Goal: Complete application form

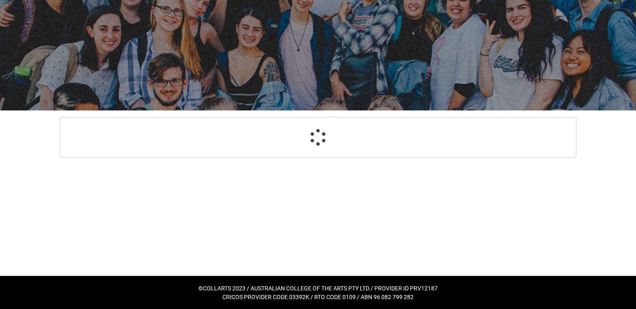
select select "GenderOptions.[DEMOGRAPHIC_DATA]"
select select "MailingCountry_Options.1101"
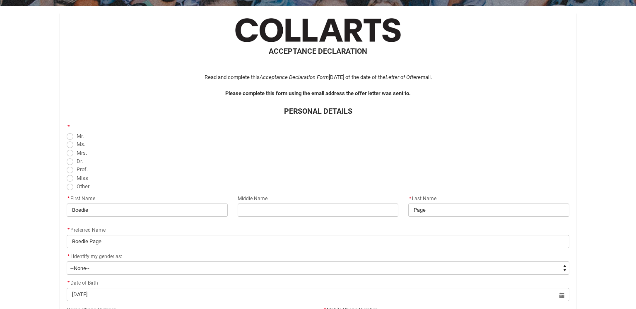
scroll to position [160, 0]
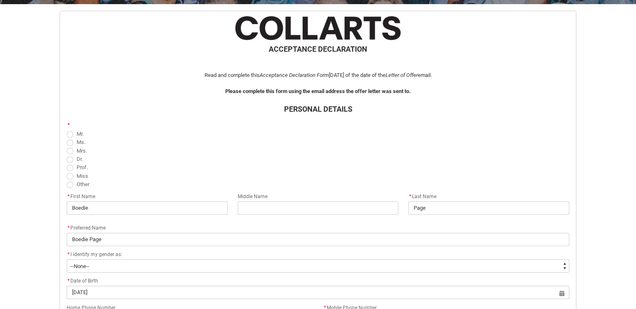
click at [68, 144] on span "REDU_Acceptance_Declaration flow" at bounding box center [70, 143] width 7 height 7
click at [67, 138] on input "Ms." at bounding box center [66, 137] width 0 height 0
radio input "true"
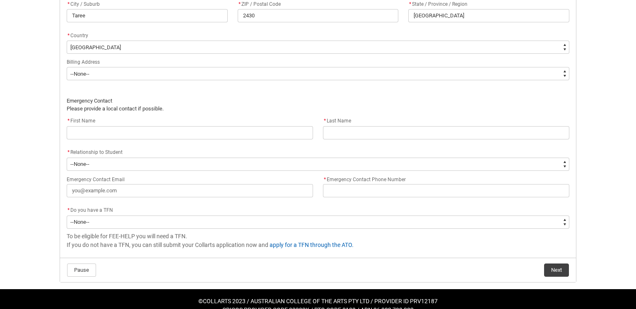
scroll to position [579, 0]
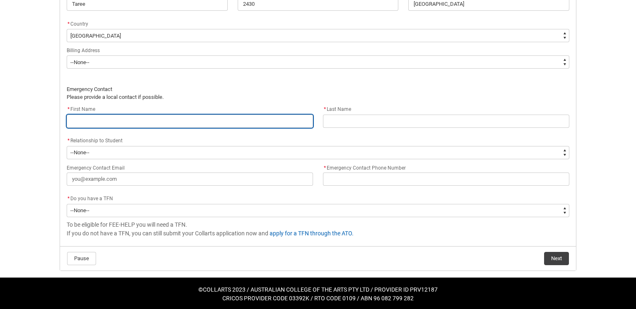
click at [178, 120] on input "REDU_Acceptance_Declaration flow" at bounding box center [190, 121] width 246 height 13
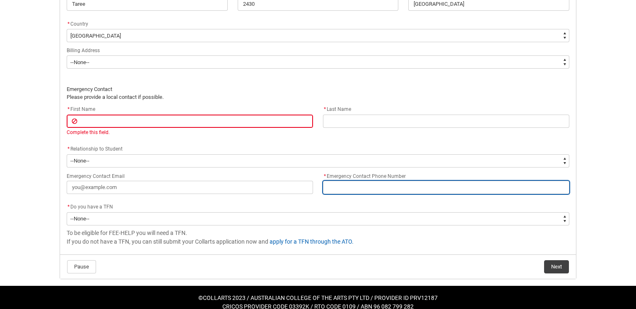
click at [349, 190] on input "* Emergency Contact Phone Number" at bounding box center [446, 187] width 246 height 13
type lightning-primitive-input-simple "0"
type input "0"
type lightning-primitive-input-simple "04"
type input "04"
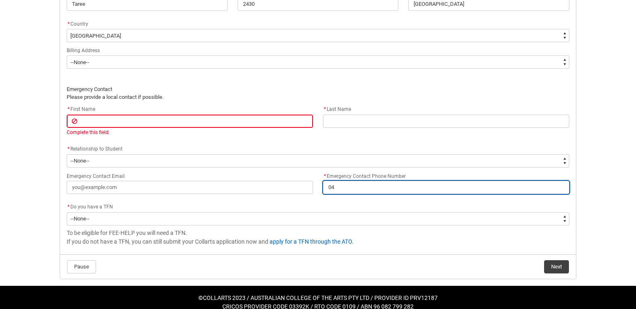
type lightning-primitive-input-simple "040"
type input "040"
type lightning-primitive-input-simple "0409"
type input "0409"
type lightning-primitive-input-simple "04095"
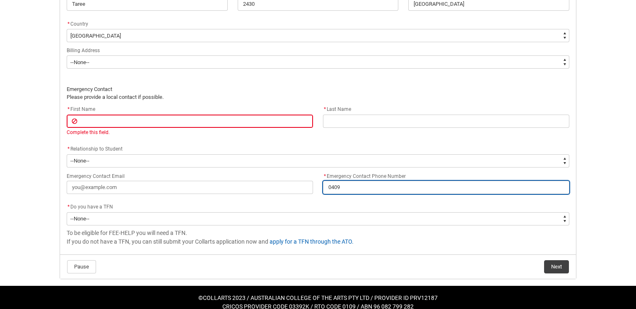
type input "04095"
type lightning-primitive-input-simple "040955"
type input "040955"
type lightning-primitive-input-simple "0409555"
type input "0409555"
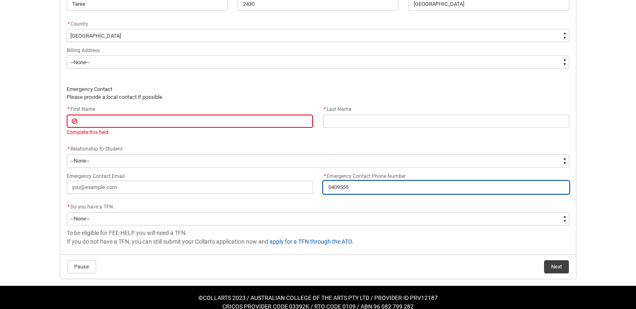
type lightning-primitive-input-simple "040955"
type input "040955"
type lightning-primitive-input-simple "04095"
type input "04095"
type lightning-primitive-input-simple "040950"
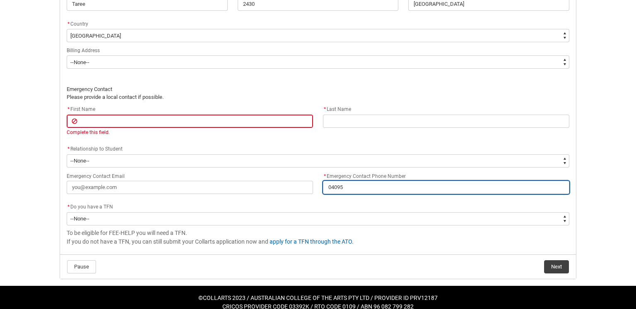
type input "040950"
type lightning-primitive-input-simple "0409505"
type input "0409505"
type lightning-primitive-input-simple "04095056"
type input "04095056"
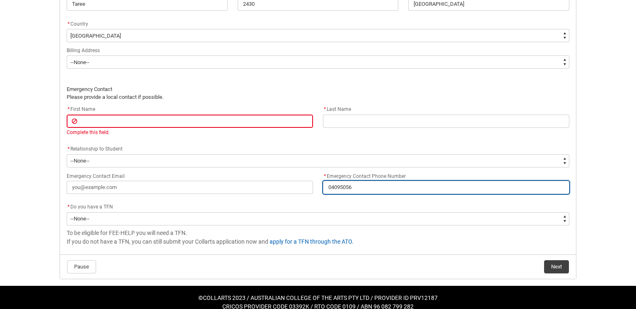
type lightning-primitive-input-simple "040950566"
type input "040950566"
type lightning-primitive-input-simple "0409505667"
type input "0409505667"
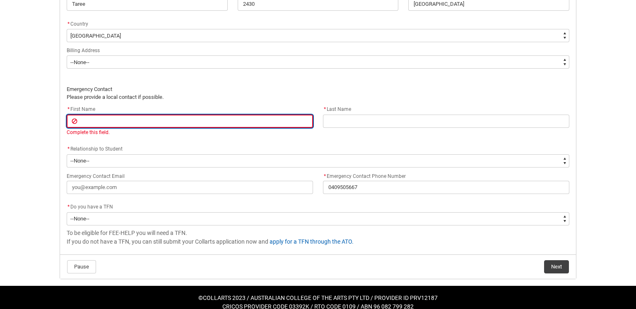
click at [159, 121] on input "REDU_Acceptance_Declaration flow" at bounding box center [190, 121] width 246 height 13
type lightning-primitive-input-simple "V"
type input "V"
type lightning-primitive-input-simple "Vi"
type input "Vi"
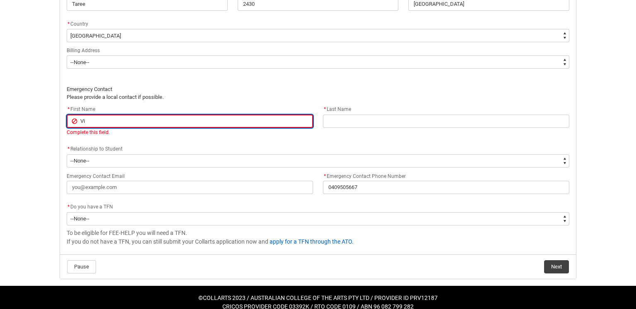
type lightning-primitive-input-simple "Viv"
type input "Viv"
type lightning-primitive-input-simple "Vivk"
type input "Vivk"
type lightning-primitive-input-simple "Viv"
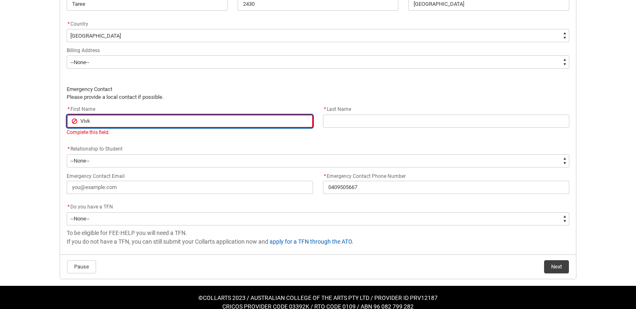
type input "Viv"
type lightning-primitive-input-simple "Vi"
type input "Vi"
type lightning-primitive-input-simple "Vic"
type input "Vic"
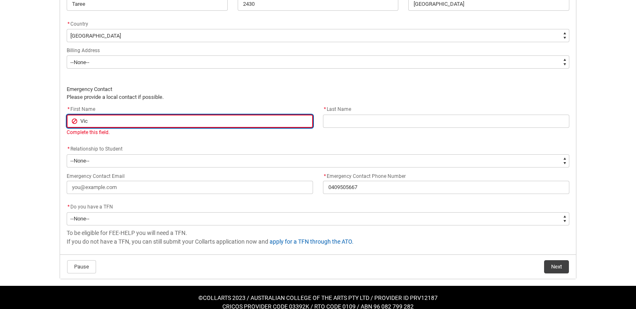
type lightning-primitive-input-simple "[PERSON_NAME]"
type input "[PERSON_NAME]"
type lightning-primitive-input-simple "[PERSON_NAME]"
type input "[PERSON_NAME]"
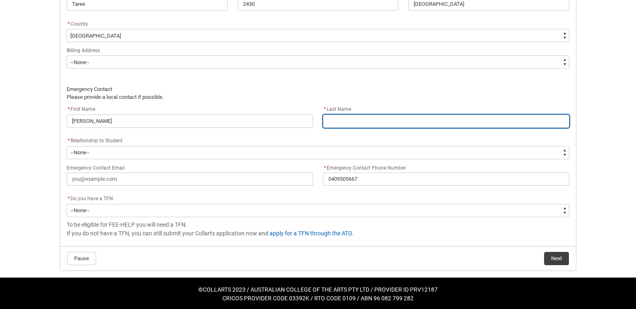
type lightning-primitive-input-simple "P"
type input "P"
type lightning-primitive-input-simple "Pa"
type input "Pa"
type lightning-primitive-input-simple "Pai"
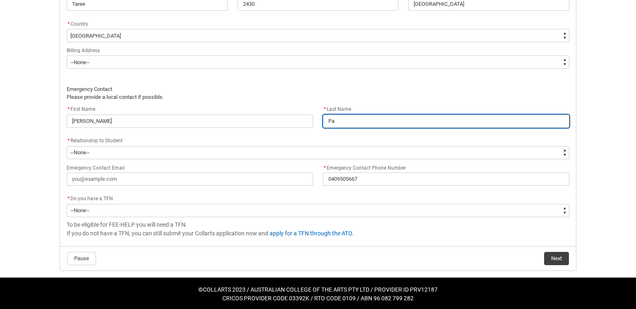
type input "Pai"
type lightning-primitive-input-simple "Paig"
type input "Paig"
type lightning-primitive-input-simple "[PERSON_NAME]"
type input "[PERSON_NAME]"
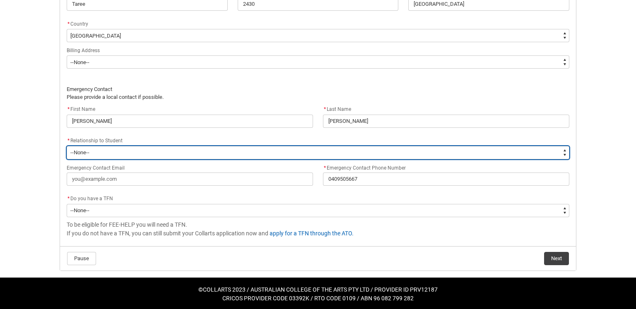
click at [103, 154] on select "--None-- Mother Father Sibling Child Partner Relation Friend" at bounding box center [318, 152] width 503 height 13
type lightning-select "EmergencyContact_RelationshipOptions.Mother"
click at [67, 146] on select "--None-- Mother Father Sibling Child Partner Relation Friend" at bounding box center [318, 152] width 503 height 13
select select "EmergencyContact_RelationshipOptions.Mother"
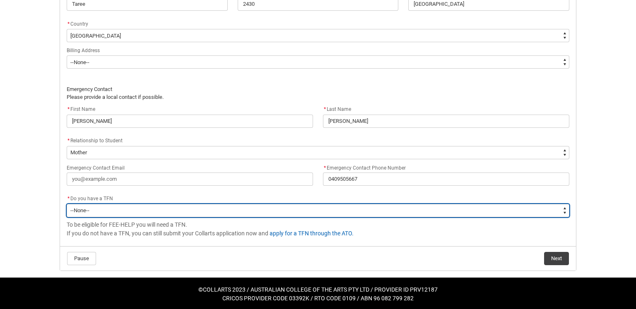
click at [120, 208] on select "--None-- Yes No" at bounding box center [318, 210] width 503 height 13
type lightning-select "Choice_Yes"
click at [67, 204] on select "--None-- Yes No" at bounding box center [318, 210] width 503 height 13
select select "Choice_Yes"
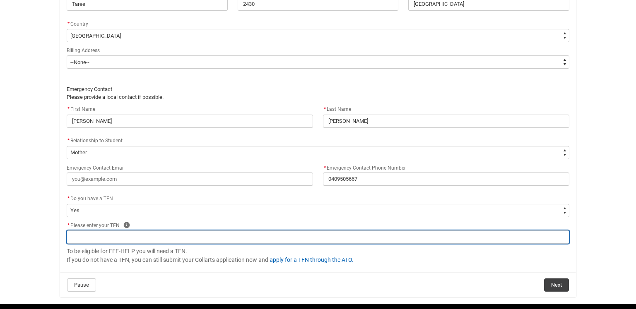
click at [95, 233] on input "REDU_Acceptance_Declaration flow" at bounding box center [318, 237] width 503 height 13
type lightning-primitive-input-simple "0"
type input "0"
type lightning-primitive-input-simple "04"
type input "04"
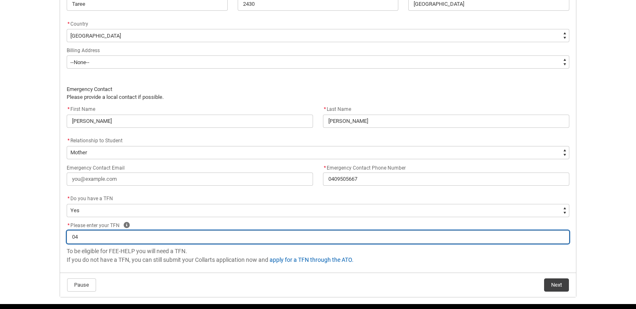
type lightning-primitive-input-simple "044"
type input "044"
type lightning-primitive-input-simple "0444"
type input "0444"
type lightning-primitive-input-simple "04444"
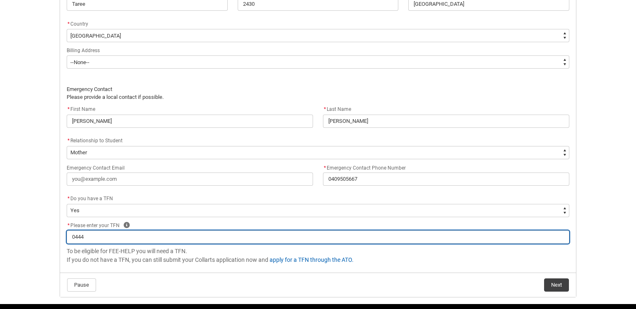
type input "04444"
type lightning-primitive-input-simple "044444"
type input "044444"
type lightning-primitive-input-simple "0444444"
type input "0444444"
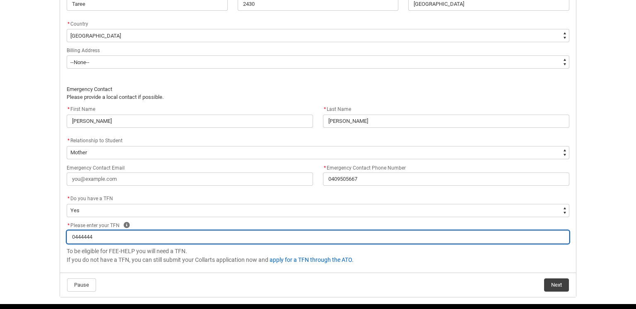
type lightning-primitive-input-simple "04444444"
type input "04444444"
type lightning-primitive-input-simple "044444444"
type input "044444444"
type lightning-primitive-input-simple "0444444440"
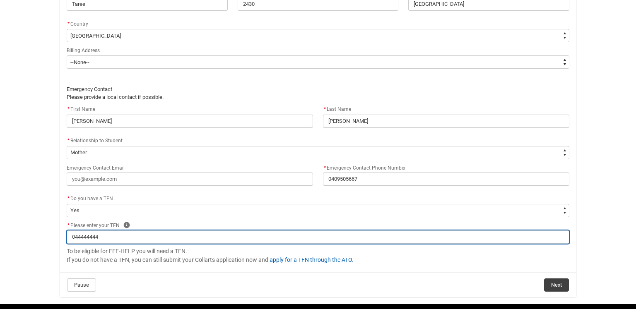
type input "0444444440"
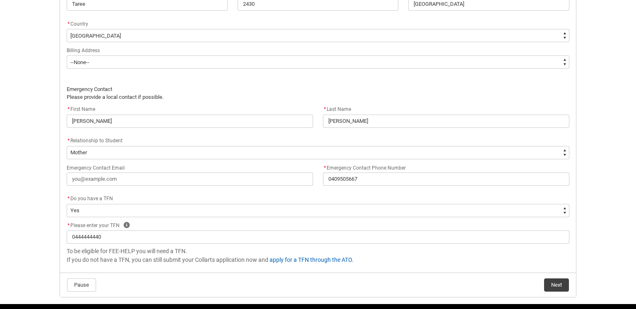
click at [152, 221] on div "* Please enter your TFN Help" at bounding box center [318, 226] width 503 height 10
drag, startPoint x: 555, startPoint y: 286, endPoint x: 542, endPoint y: 289, distance: 13.6
click at [555, 286] on button "Next" at bounding box center [556, 285] width 25 height 13
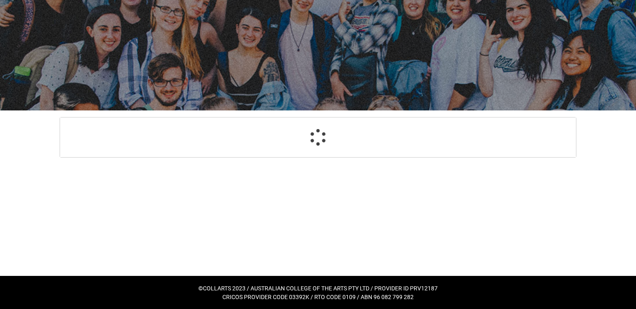
scroll to position [614, 0]
select select "GenderOptions.[DEMOGRAPHIC_DATA]"
select select "MailingCountry_Options.1101"
select select "EmergencyContact_RelationshipOptions.Mother"
select select "Choice_Yes"
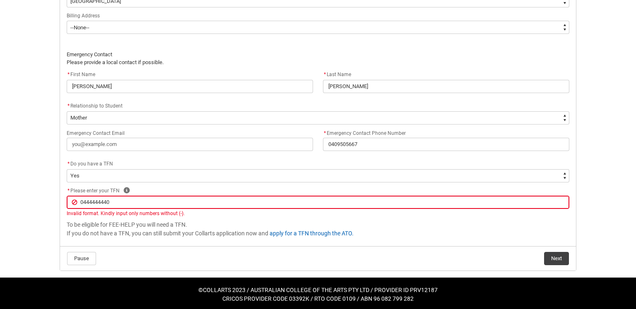
type lightning-primitive-input-simple "044444444"
type input "044444444"
click at [553, 253] on button "Next" at bounding box center [556, 258] width 25 height 13
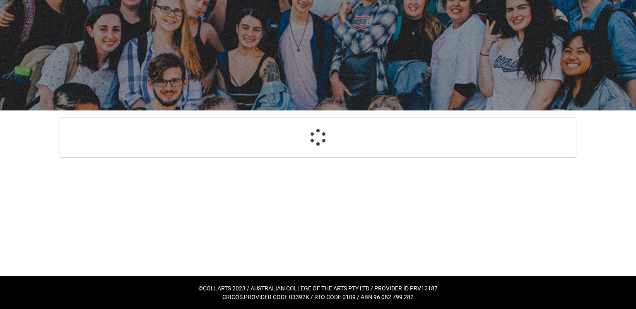
scroll to position [88, 0]
select select "Payment_Type_FEE_HELP"
select select "Study_Mode_FullTime"
select select "StudyMethod_Online"
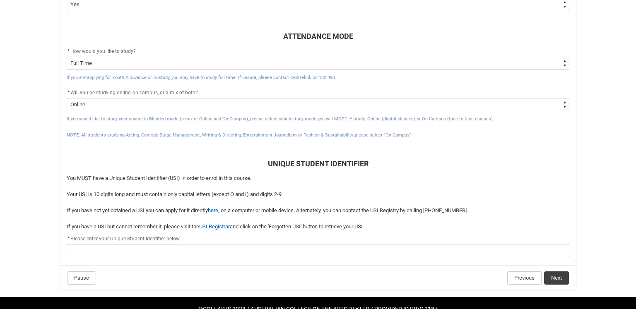
scroll to position [328, 0]
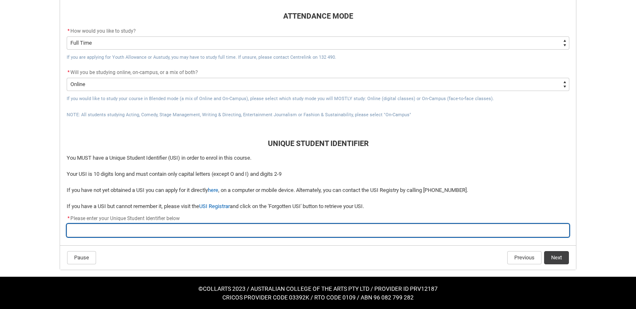
click at [172, 231] on input "REDU_Acceptance_Declaration flow" at bounding box center [318, 230] width 503 height 13
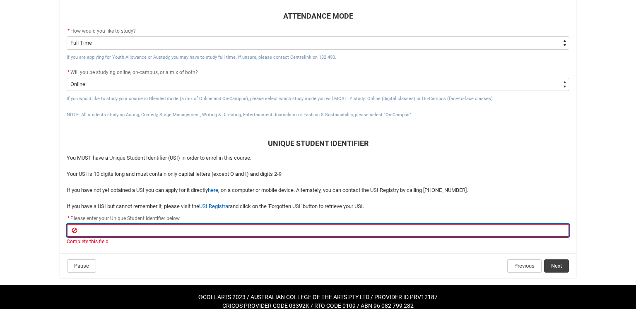
scroll to position [336, 0]
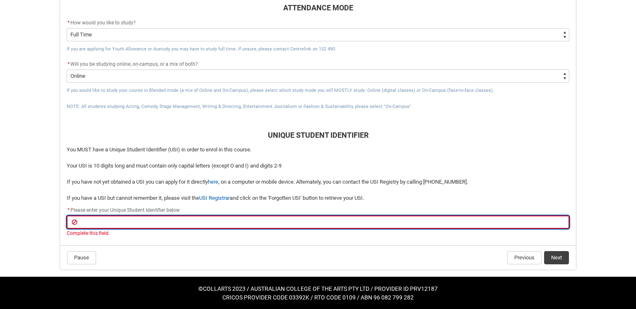
click at [111, 220] on input "REDU_Acceptance_Declaration flow" at bounding box center [318, 222] width 503 height 13
type lightning-primitive-input-simple "D"
type input "D"
type lightning-primitive-input-simple "DA"
type input "DA"
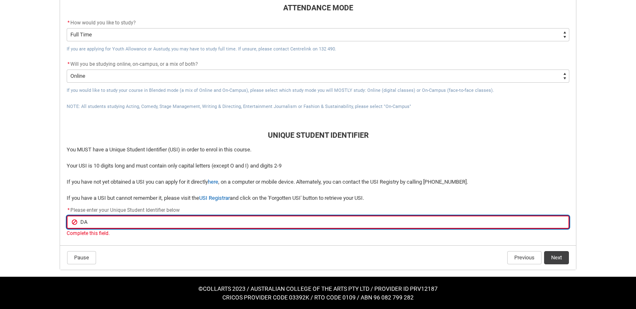
type lightning-primitive-input-simple "DAP"
type input "DAP"
type lightning-primitive-input-simple "DAPA"
type input "DAPA"
type lightning-primitive-input-simple "DAPA3"
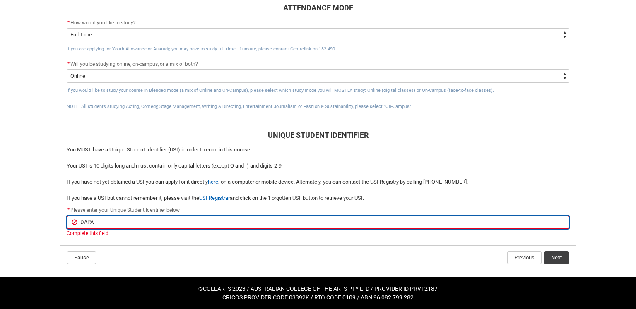
type input "DAPA3"
type lightning-primitive-input-simple "DAPA33"
type input "DAPA33"
type lightning-primitive-input-simple "DAPA33V"
type input "DAPA33V"
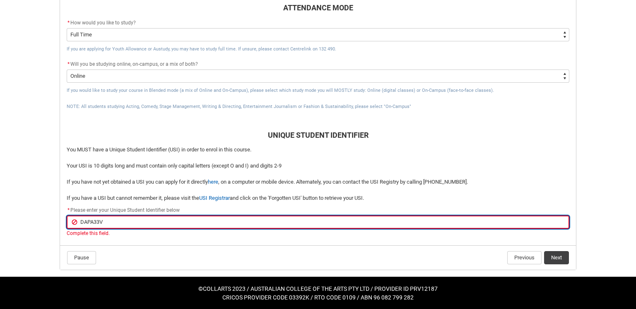
type lightning-primitive-input-simple "DAPA33VX"
type input "DAPA33VX"
type lightning-primitive-input-simple "DAPA33VXC"
type input "DAPA33VXC"
type lightning-primitive-input-simple "DAPA33VXC6"
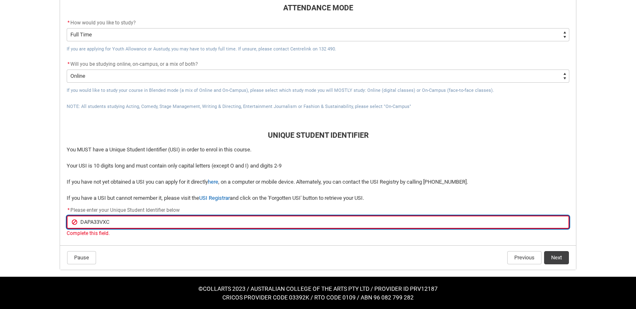
type input "DAPA33VXC6"
drag, startPoint x: 112, startPoint y: 221, endPoint x: 57, endPoint y: 218, distance: 55.1
click at [57, 218] on div "ACCEPTANCE DECLARATION Read and complete this Acceptance Declaration Form [DATE…" at bounding box center [318, 52] width 530 height 449
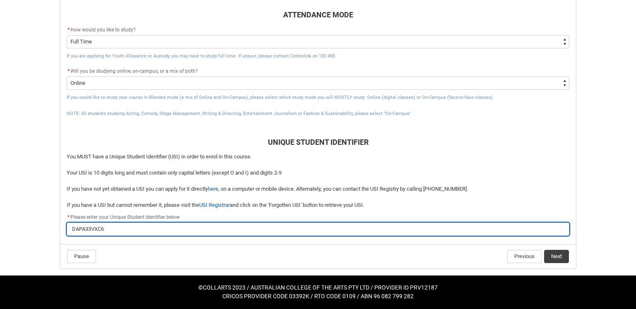
scroll to position [328, 0]
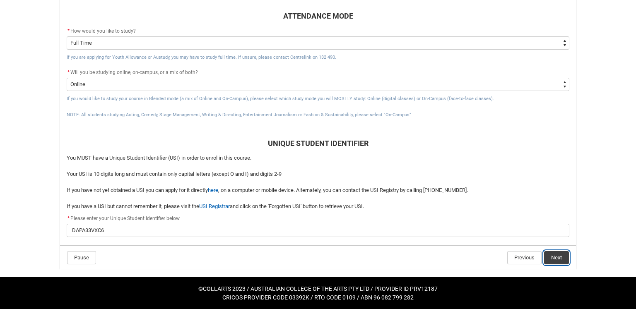
click at [555, 256] on button "Next" at bounding box center [556, 257] width 25 height 13
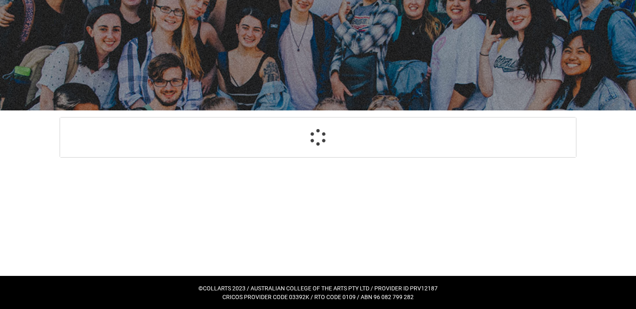
scroll to position [88, 0]
select select "Citizenship_Options.[DEMOGRAPHIC_DATA]"
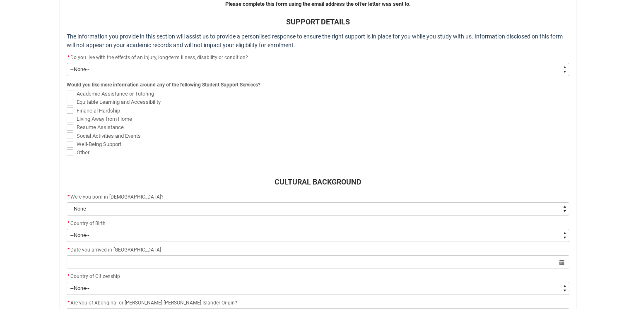
scroll to position [259, 0]
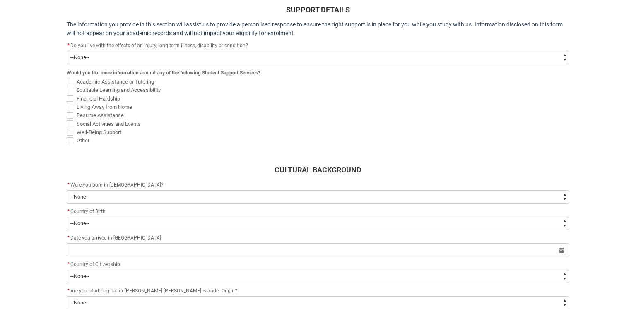
click at [72, 90] on span "REDU_Acceptance_Declaration flow" at bounding box center [70, 90] width 7 height 7
click at [67, 86] on input "Equitable Learning and Accessibility" at bounding box center [66, 85] width 0 height 0
checkbox input "true"
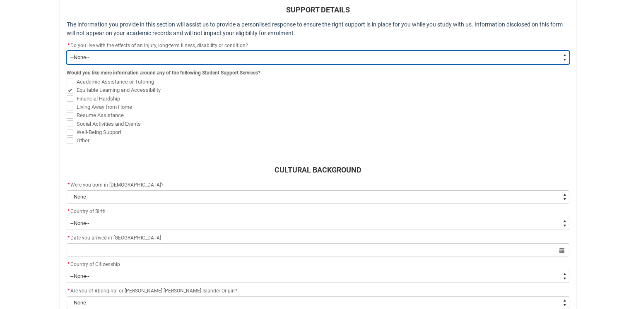
click at [110, 58] on select "--None-- Yes No" at bounding box center [318, 57] width 503 height 13
type lightning-select "Choice_Yes"
click at [67, 51] on select "--None-- Yes No" at bounding box center [318, 57] width 503 height 13
select select "Choice_Yes"
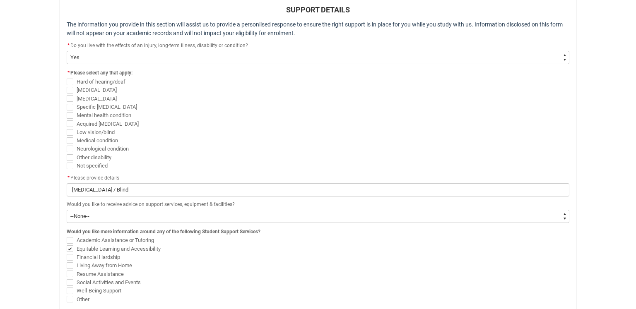
scroll to position [259, 0]
click at [69, 140] on span "REDU_Acceptance_Declaration flow" at bounding box center [70, 141] width 7 height 7
click at [67, 137] on input "Medical condition" at bounding box center [66, 136] width 0 height 0
checkbox input "true"
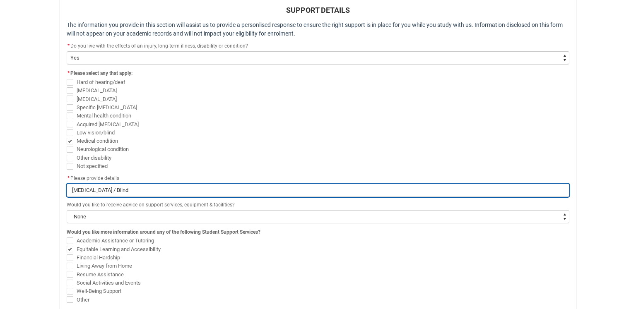
click at [117, 192] on input "[MEDICAL_DATA] / Blind" at bounding box center [318, 190] width 503 height 13
type lightning-primitive-input-simple "[MEDICAL_DATA] / Blind-"
type input "[MEDICAL_DATA] / Blind-"
type lightning-primitive-input-simple "[MEDICAL_DATA] / Blind-"
type input "[MEDICAL_DATA] / Blind-"
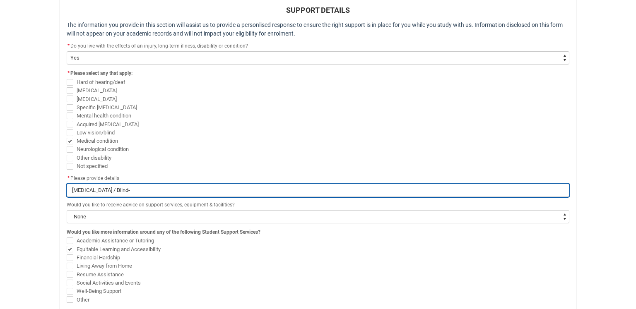
type lightning-primitive-input-simple "[MEDICAL_DATA] / Blind-"
type input "[MEDICAL_DATA] / Blind-"
type lightning-primitive-input-simple "[MEDICAL_DATA] / Blind"
type input "[MEDICAL_DATA] / Blind"
type lightning-primitive-input-simple "[MEDICAL_DATA] / Blind"
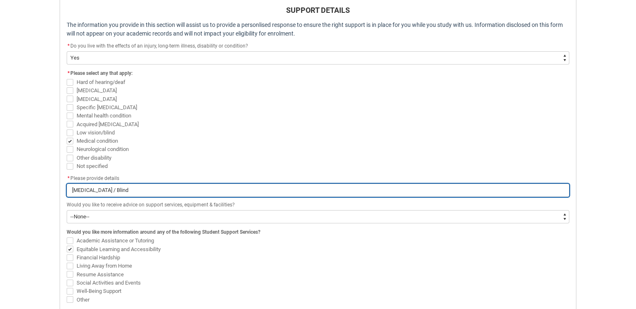
type input "[MEDICAL_DATA] / Blind"
type lightning-primitive-input-simple "[MEDICAL_DATA] / Blind -"
type input "[MEDICAL_DATA] / Blind -"
type lightning-primitive-input-simple "[MEDICAL_DATA] / Blind -"
type input "[MEDICAL_DATA] / Blind -"
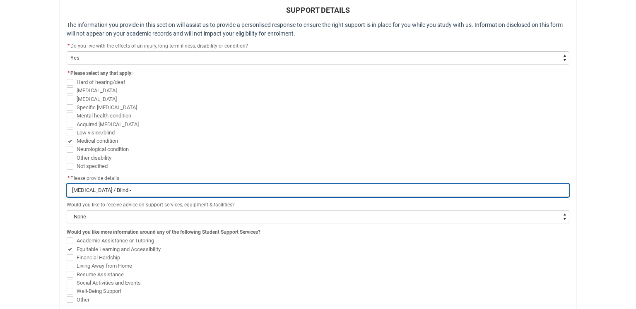
type lightning-primitive-input-simple "[MEDICAL_DATA] / Blind - b"
type input "[MEDICAL_DATA] / Blind - b"
type lightning-primitive-input-simple "[MEDICAL_DATA] / Blind - bi"
type input "[MEDICAL_DATA] / Blind - bi"
type lightning-primitive-input-simple "[MEDICAL_DATA] / Blind - bip"
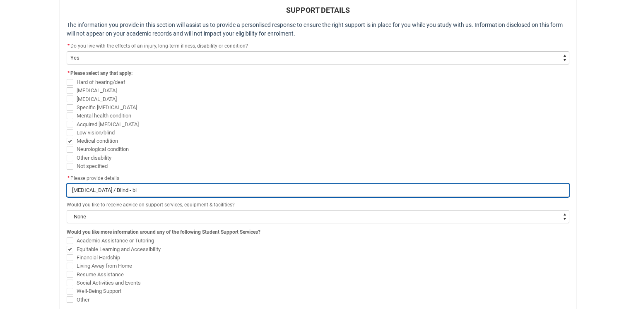
type input "[MEDICAL_DATA] / Blind - bip"
type lightning-primitive-input-simple "[MEDICAL_DATA] / Blind - bipo"
type input "[MEDICAL_DATA] / Blind - bipo"
type lightning-primitive-input-simple "[MEDICAL_DATA] / Blind - bipol"
type input "[MEDICAL_DATA] / Blind - bipol"
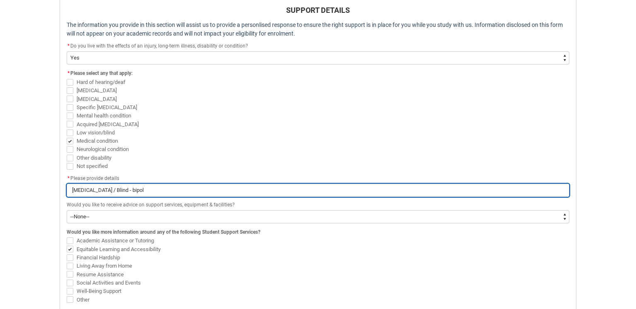
type lightning-primitive-input-simple "[MEDICAL_DATA] / Blind - bipola"
type input "[MEDICAL_DATA] / Blind - bipola"
type lightning-primitive-input-simple "[MEDICAL_DATA] / Blind - bipolar"
type input "[MEDICAL_DATA] / Blind - bipolar"
type lightning-primitive-input-simple "[MEDICAL_DATA] / Blind - bipolar"
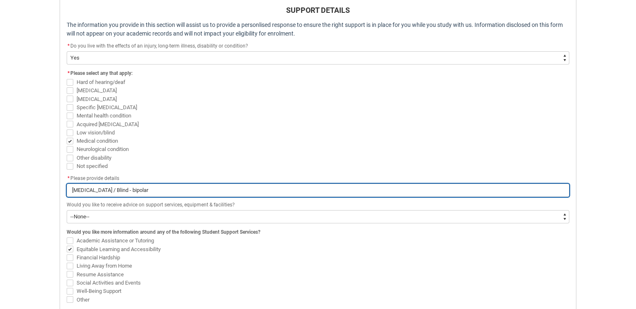
type input "[MEDICAL_DATA] / Blind - bipolar"
type lightning-primitive-input-simple "[MEDICAL_DATA] / Blind - bipolar -"
type input "[MEDICAL_DATA] / Blind - bipolar -"
type lightning-primitive-input-simple "[MEDICAL_DATA] / Blind - bipolar"
type input "[MEDICAL_DATA] / Blind - bipolar"
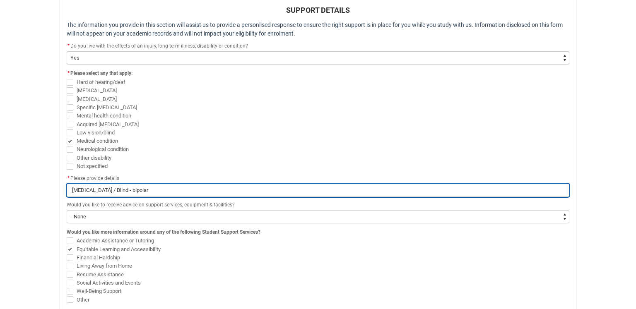
type lightning-primitive-input-simple "[MEDICAL_DATA] / Blind - bipolar"
type input "[MEDICAL_DATA] / Blind - bipolar"
type lightning-primitive-input-simple "[MEDICAL_DATA] / Blind - bipolar,"
type input "[MEDICAL_DATA] / Blind - bipolar,"
type lightning-primitive-input-simple "[MEDICAL_DATA] / Blind - bipolar,"
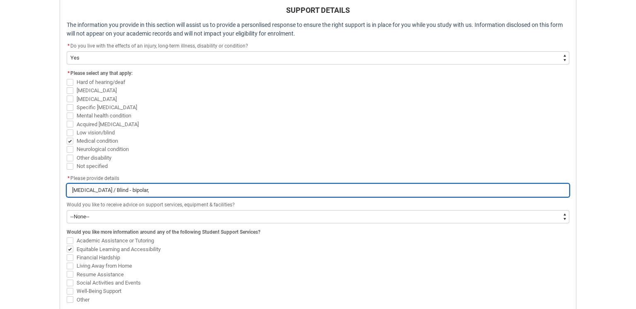
type input "[MEDICAL_DATA] / Blind - bipolar,"
type lightning-primitive-input-simple "[MEDICAL_DATA] / Blind - bipolar, m"
type input "[MEDICAL_DATA] / Blind - bipolar, m"
type lightning-primitive-input-simple "[MEDICAL_DATA] / Blind - bipolar, mi"
type input "[MEDICAL_DATA] / Blind - bipolar, mi"
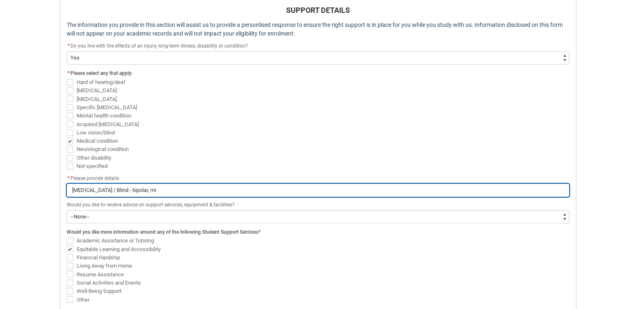
type lightning-primitive-input-simple "[MEDICAL_DATA] / Blind - bipolar, mis"
type input "[MEDICAL_DATA] / Blind - bipolar, mis"
type lightning-primitive-input-simple "[MEDICAL_DATA] / Blind - bipolar, misd"
type input "[MEDICAL_DATA] / Blind - bipolar, misd"
type lightning-primitive-input-simple "[MEDICAL_DATA] / Blind - bipolar, misdi"
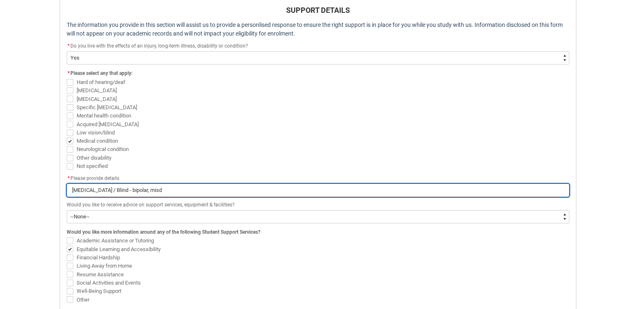
type input "[MEDICAL_DATA] / Blind - bipolar, misdi"
type lightning-primitive-input-simple "[MEDICAL_DATA] / Blind - bipolar, misdia"
type input "[MEDICAL_DATA] / Blind - bipolar, misdia"
type lightning-primitive-input-simple "[MEDICAL_DATA] / Blind - bipolar, misdi"
type input "[MEDICAL_DATA] / Blind - bipolar, misdi"
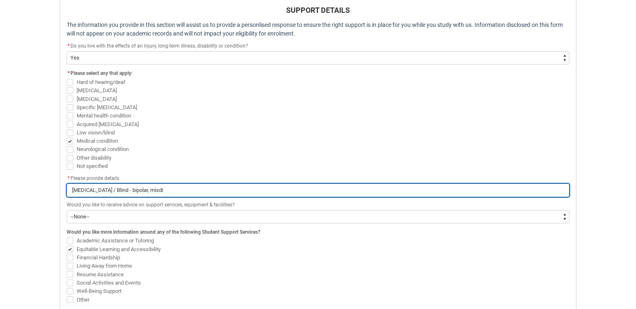
type lightning-primitive-input-simple "[MEDICAL_DATA] / Blind - bipolar, misd"
type input "[MEDICAL_DATA] / Blind - bipolar, misd"
type lightning-primitive-input-simple "[MEDICAL_DATA] / Blind - bipolar, mis"
type input "[MEDICAL_DATA] / Blind - bipolar, mis"
type lightning-primitive-input-simple "[MEDICAL_DATA] / Blind - bipolar, mi"
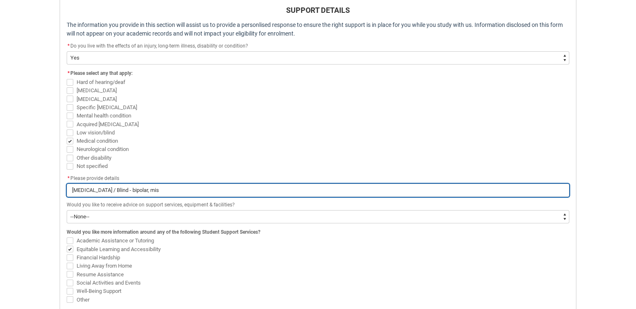
type input "[MEDICAL_DATA] / Blind - bipolar, mi"
type lightning-primitive-input-simple "[MEDICAL_DATA] / Blind - bipolar, m"
type input "[MEDICAL_DATA] / Blind - bipolar, m"
type lightning-primitive-input-simple "[MEDICAL_DATA] / Blind - bipolar,"
type input "[MEDICAL_DATA] / Blind - bipolar,"
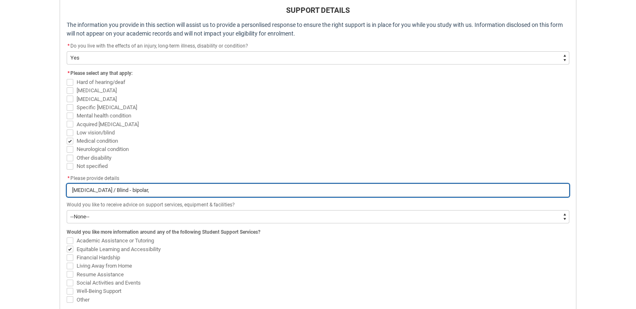
type lightning-primitive-input-simple "[MEDICAL_DATA] / Blind - bipolar, s"
type input "[MEDICAL_DATA] / Blind - bipolar, s"
type lightning-primitive-input-simple "[MEDICAL_DATA] / Blind - bipolar, sy"
type input "[MEDICAL_DATA] / Blind - bipolar, sy"
type lightning-primitive-input-simple "[MEDICAL_DATA] / Blind - bipolar, syc"
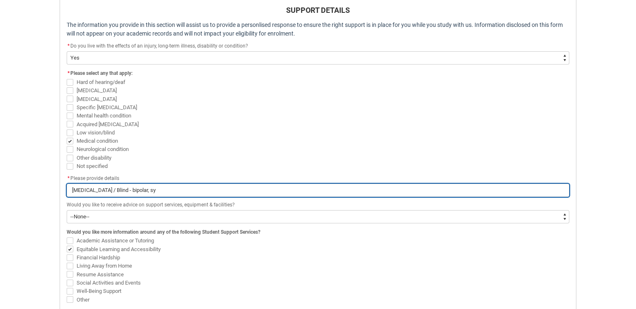
type input "[MEDICAL_DATA] / Blind - bipolar, syc"
type lightning-primitive-input-simple "[MEDICAL_DATA] / Blind - bipolar, sych"
type input "[MEDICAL_DATA] / Blind - bipolar, sych"
type lightning-primitive-input-simple "[MEDICAL_DATA] / Blind - bipolar, sychi"
type input "[MEDICAL_DATA] / Blind - bipolar, sychi"
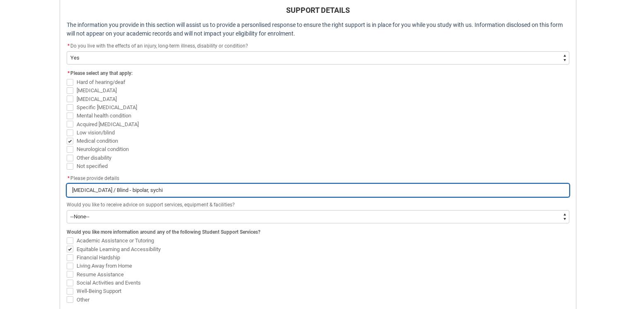
type lightning-primitive-input-simple "[MEDICAL_DATA] / Blind - bipolar, sychio"
type input "[MEDICAL_DATA] / Blind - bipolar, sychio"
type lightning-primitive-input-simple "[MEDICAL_DATA] / Blind - bipolar, sychio"
type input "[MEDICAL_DATA] / Blind - bipolar, sychio"
type lightning-primitive-input-simple "[MEDICAL_DATA] / Blind - bipolar, sychio p"
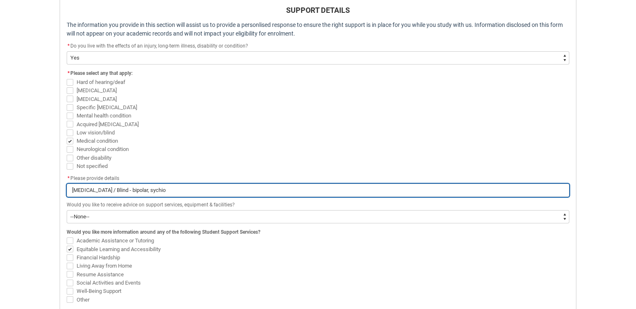
type input "[MEDICAL_DATA] / Blind - bipolar, sychio p"
type lightning-primitive-input-simple "[MEDICAL_DATA] / Blind - bipolar, sychio ph"
type input "[MEDICAL_DATA] / Blind - bipolar, sychio ph"
type lightning-primitive-input-simple "[MEDICAL_DATA] / Blind - bipolar, sychio phe"
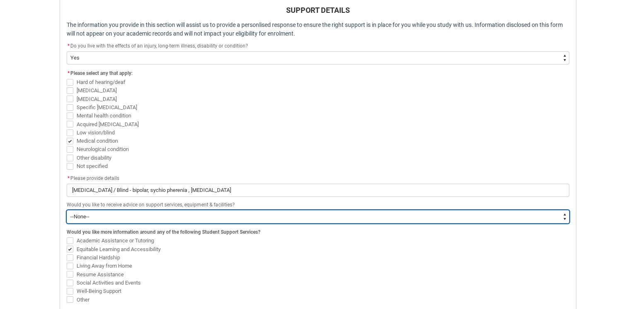
click at [156, 213] on select "--None-- Yes No" at bounding box center [318, 216] width 503 height 13
click at [67, 210] on select "--None-- Yes No" at bounding box center [318, 216] width 503 height 13
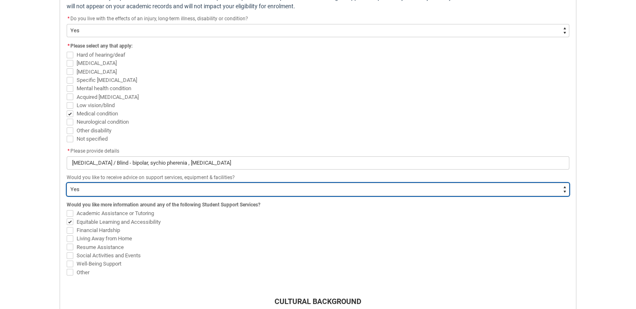
scroll to position [291, 0]
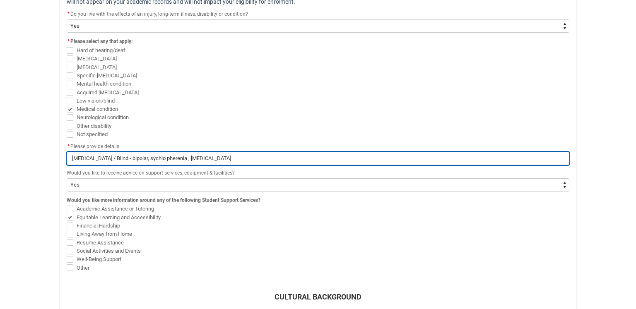
drag, startPoint x: 116, startPoint y: 157, endPoint x: 41, endPoint y: 152, distance: 75.9
click at [41, 152] on div "Skip to Main Content Collarts Education Community Home New Enrolment Applicatio…" at bounding box center [318, 136] width 636 height 854
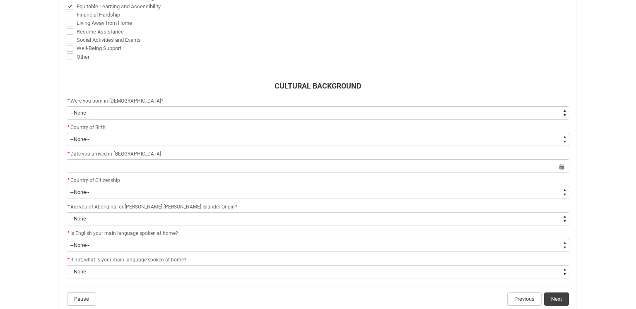
scroll to position [502, 0]
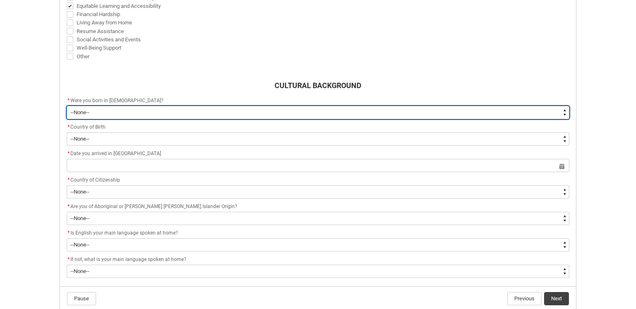
click at [104, 112] on select "--None-- Born in [DEMOGRAPHIC_DATA] Born outside [DEMOGRAPHIC_DATA]" at bounding box center [318, 112] width 503 height 13
click at [67, 117] on select "--None-- Born in [DEMOGRAPHIC_DATA] Born outside [DEMOGRAPHIC_DATA]" at bounding box center [318, 112] width 503 height 13
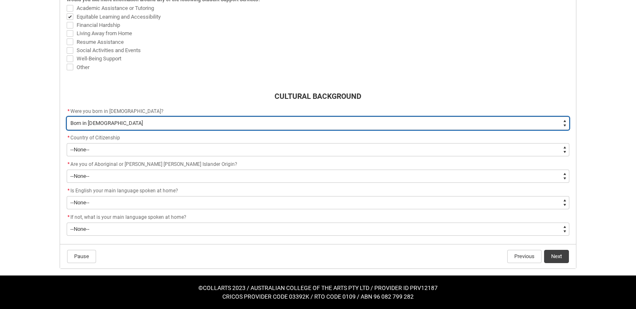
scroll to position [488, 0]
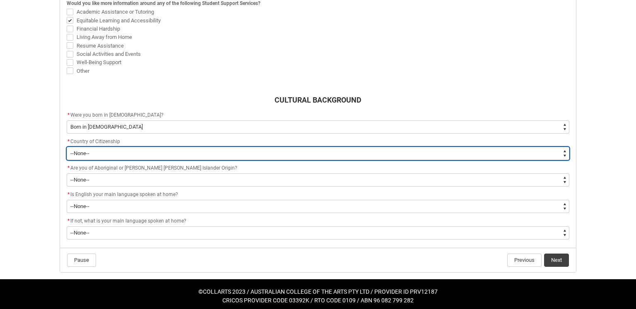
click at [113, 153] on select "--[GEOGRAPHIC_DATA]-- [GEOGRAPHIC_DATA] [GEOGRAPHIC_DATA] [GEOGRAPHIC_DATA] [GE…" at bounding box center [318, 153] width 503 height 13
click at [67, 147] on select "--[GEOGRAPHIC_DATA]-- [GEOGRAPHIC_DATA] [GEOGRAPHIC_DATA] [GEOGRAPHIC_DATA] [GE…" at bounding box center [318, 153] width 503 height 13
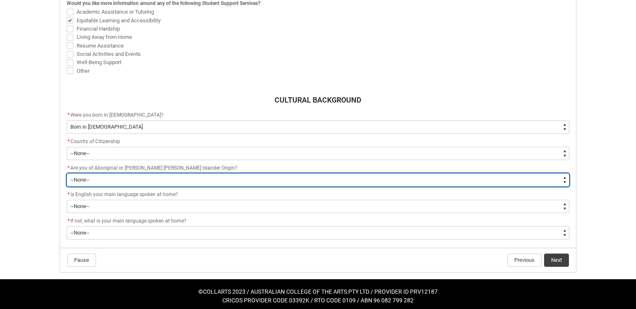
click at [116, 176] on select "--None-- Non indigenous – neither [DEMOGRAPHIC_DATA] nor [PERSON_NAME] [PERSON_…" at bounding box center [318, 179] width 503 height 13
click at [67, 173] on select "--None-- Non indigenous – neither [DEMOGRAPHIC_DATA] nor [PERSON_NAME] [PERSON_…" at bounding box center [318, 179] width 503 height 13
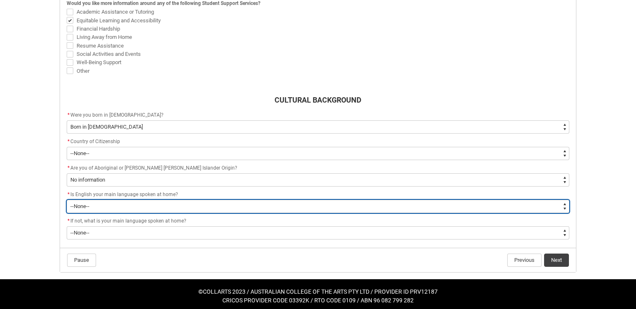
click at [130, 204] on select "--None-- Student/Applicant/Staff speaks only English at permanent home residenc…" at bounding box center [318, 206] width 503 height 13
click at [67, 200] on select "--None-- Student/Applicant/Staff speaks only English at permanent home residenc…" at bounding box center [318, 206] width 503 height 13
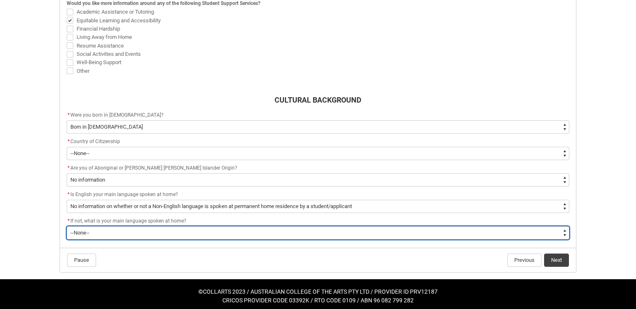
click at [145, 230] on select "--None-- 1101 Gaelic ([GEOGRAPHIC_DATA]) 1102 Irish 1103 Welsh 1199 Celtic, nec…" at bounding box center [318, 232] width 503 height 13
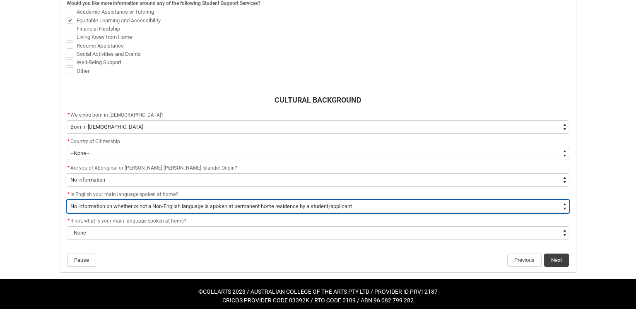
click at [98, 203] on select "--None-- Student/Applicant/Staff speaks only English at permanent home residenc…" at bounding box center [318, 206] width 503 height 13
click at [67, 200] on select "--None-- Student/Applicant/Staff speaks only English at permanent home residenc…" at bounding box center [318, 206] width 503 height 13
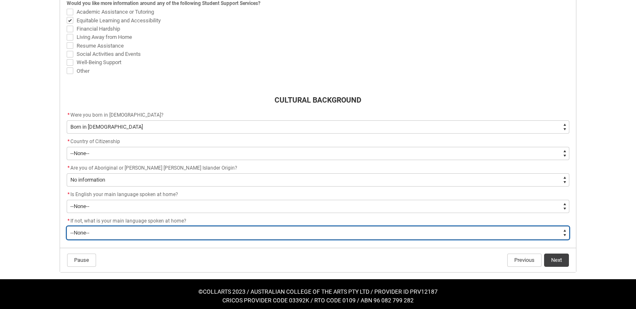
click at [110, 229] on select "--None-- 1101 Gaelic ([GEOGRAPHIC_DATA]) 1102 Irish 1103 Welsh 1199 Celtic, nec…" at bounding box center [318, 232] width 503 height 13
click at [67, 226] on select "--None-- 1101 Gaelic ([GEOGRAPHIC_DATA]) 1102 Irish 1103 Welsh 1199 Celtic, nec…" at bounding box center [318, 232] width 503 height 13
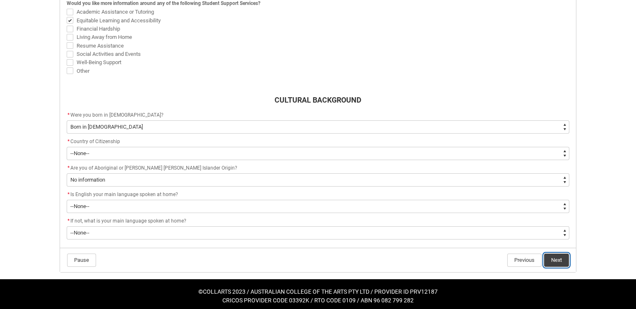
click at [560, 258] on button "Next" at bounding box center [556, 260] width 25 height 13
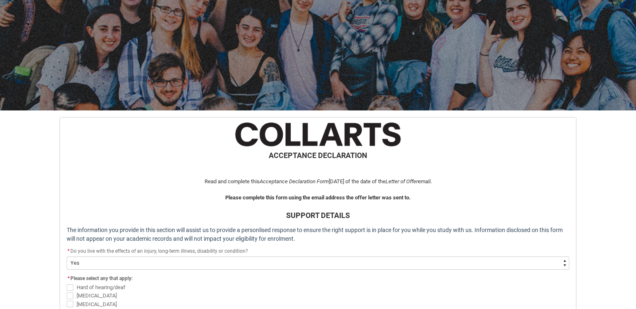
scroll to position [504, 0]
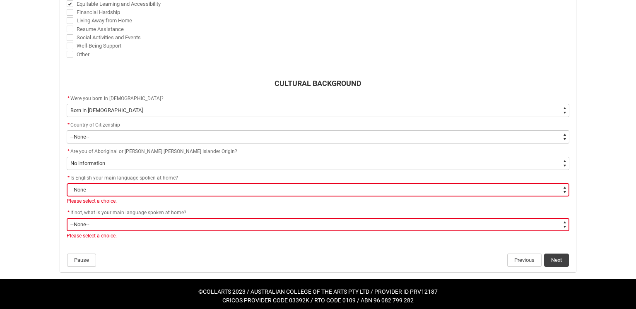
click at [105, 186] on select "--None-- Student/Applicant/Staff speaks only English at permanent home residenc…" at bounding box center [318, 189] width 503 height 13
click at [67, 183] on select "--None-- Student/Applicant/Staff speaks only English at permanent home residenc…" at bounding box center [318, 189] width 503 height 13
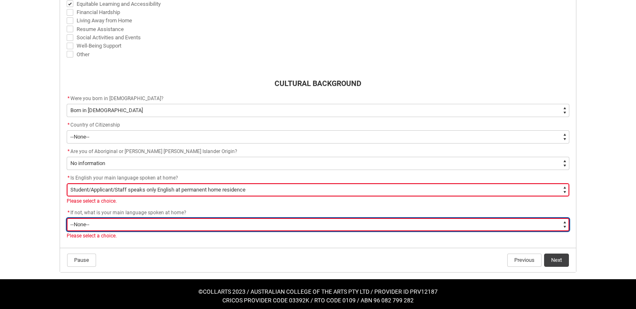
click at [107, 222] on select "--None-- 1101 Gaelic ([GEOGRAPHIC_DATA]) 1102 Irish 1103 Welsh 1199 Celtic, nec…" at bounding box center [318, 224] width 503 height 13
click at [67, 218] on select "--None-- 1101 Gaelic ([GEOGRAPHIC_DATA]) 1102 Irish 1103 Welsh 1199 Celtic, nec…" at bounding box center [318, 224] width 503 height 13
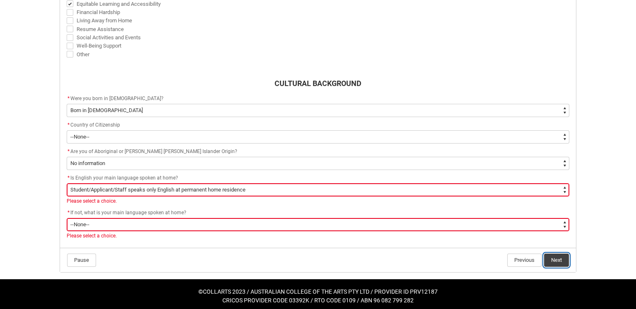
click at [561, 258] on button "Next" at bounding box center [556, 260] width 25 height 13
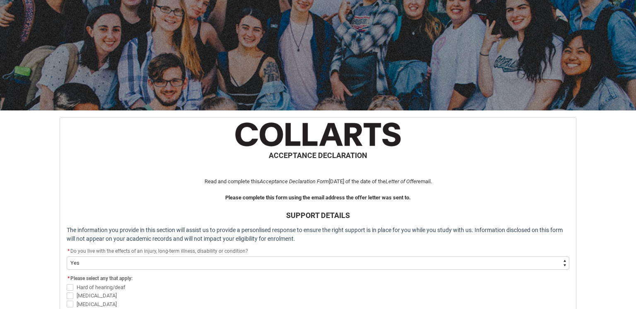
scroll to position [496, 0]
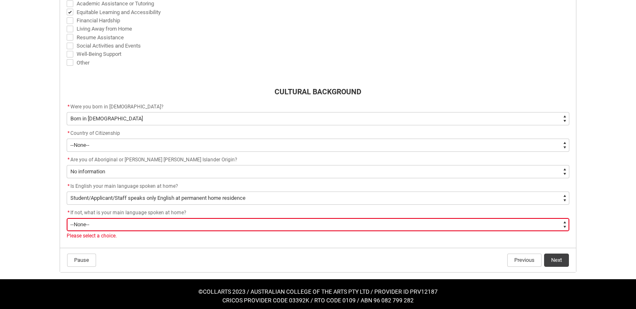
click at [110, 221] on select "--None-- 1101 Gaelic ([GEOGRAPHIC_DATA]) 1102 Irish 1103 Welsh 1199 Celtic, nec…" at bounding box center [318, 224] width 503 height 13
click at [67, 218] on select "--None-- 1101 Gaelic ([GEOGRAPHIC_DATA]) 1102 Irish 1103 Welsh 1199 Celtic, nec…" at bounding box center [318, 224] width 503 height 13
click at [562, 258] on button "Next" at bounding box center [556, 260] width 25 height 13
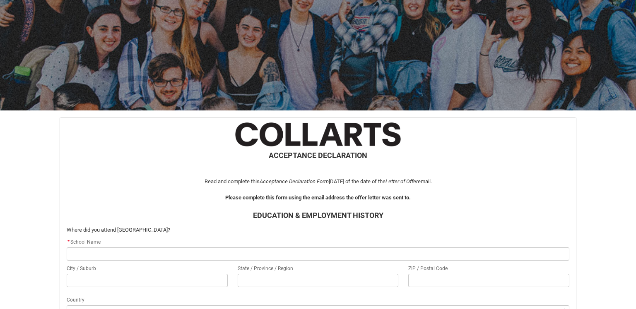
scroll to position [88, 0]
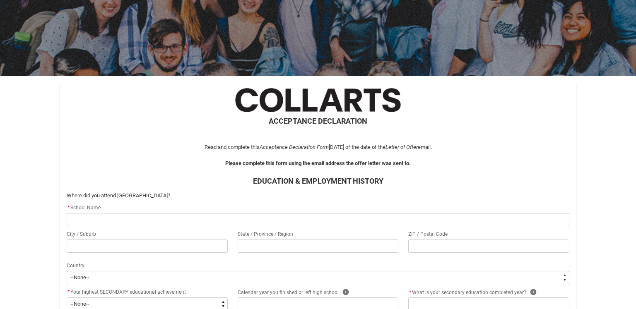
click at [111, 218] on input "REDU_Acceptance_Declaration flow" at bounding box center [318, 219] width 503 height 13
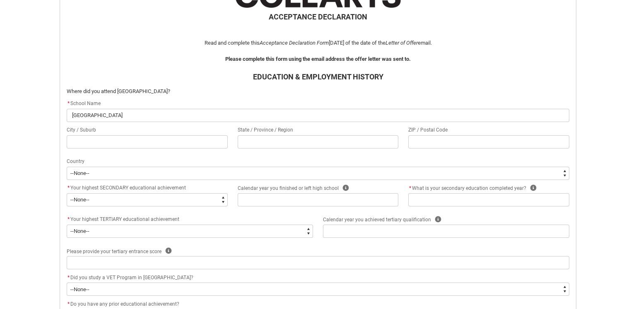
scroll to position [196, 0]
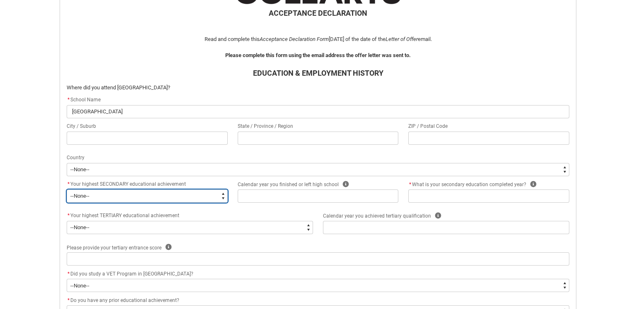
click at [105, 193] on select "--None-- Did not go to school Year 8 or below Year 9 or equivalent Completed Ye…" at bounding box center [147, 196] width 161 height 13
click at [67, 190] on select "--None-- Did not go to school Year 8 or below Year 9 or equivalent Completed Ye…" at bounding box center [147, 196] width 161 height 13
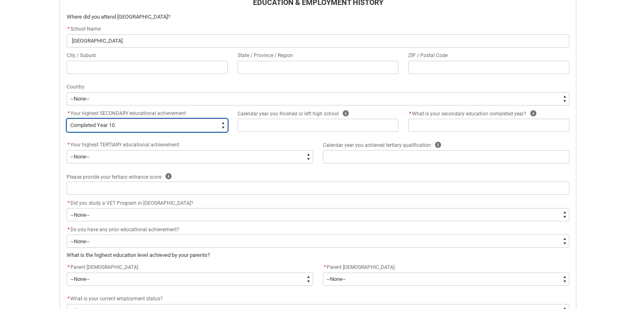
scroll to position [267, 0]
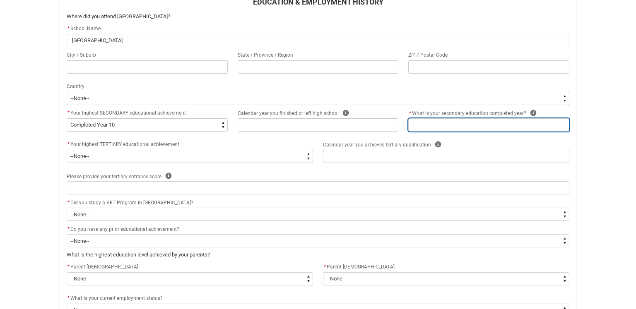
click at [479, 118] on input "REDU_Acceptance_Declaration flow" at bounding box center [488, 124] width 161 height 13
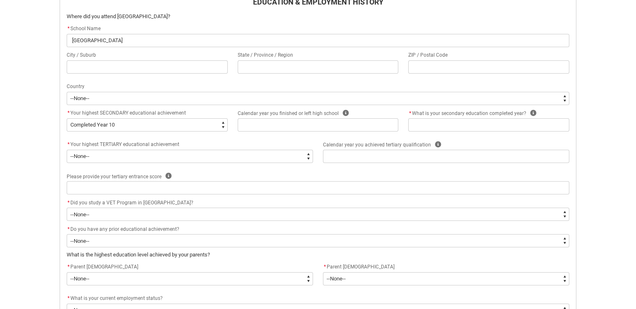
click at [392, 137] on div "* Your highest SECONDARY educational achievement * --None-- Did not go to schoo…" at bounding box center [318, 123] width 513 height 31
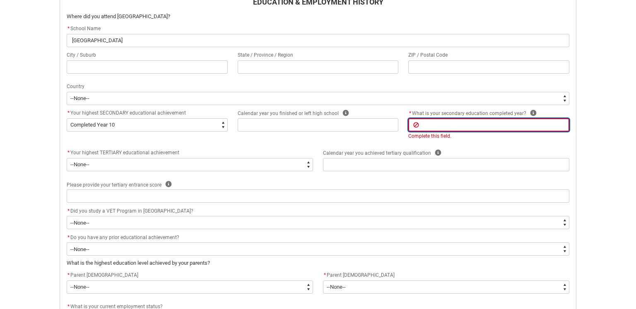
click at [429, 126] on input "REDU_Acceptance_Declaration flow" at bounding box center [488, 124] width 161 height 13
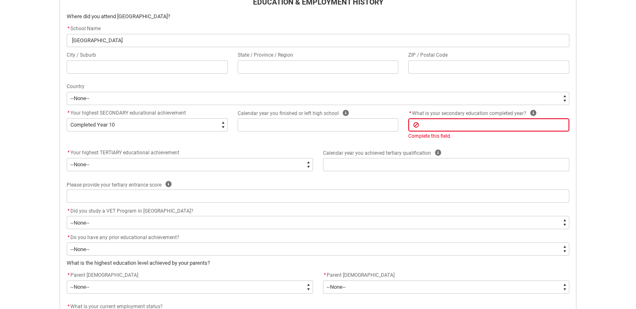
click at [520, 144] on div "* Your highest SECONDARY educational achievement * --None-- Did not go to schoo…" at bounding box center [318, 128] width 513 height 40
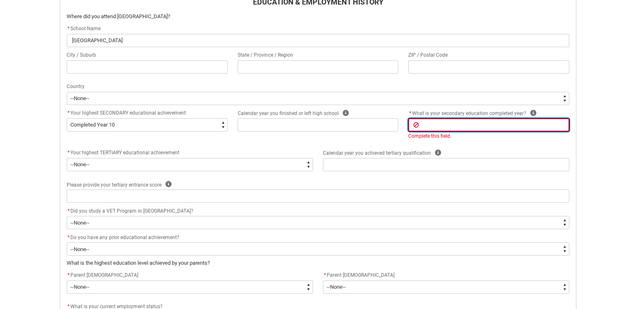
click at [450, 130] on input "REDU_Acceptance_Declaration flow" at bounding box center [488, 124] width 161 height 13
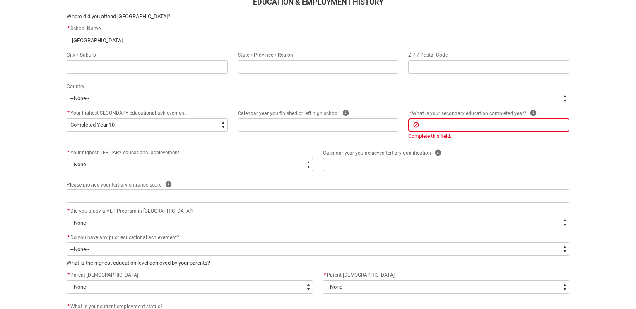
click at [318, 141] on div "* Your highest SECONDARY educational achievement * --None-- Did not go to schoo…" at bounding box center [318, 128] width 513 height 40
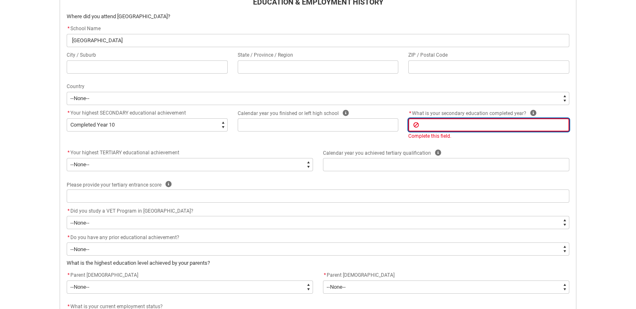
click at [462, 128] on input "REDU_Acceptance_Declaration flow" at bounding box center [488, 124] width 161 height 13
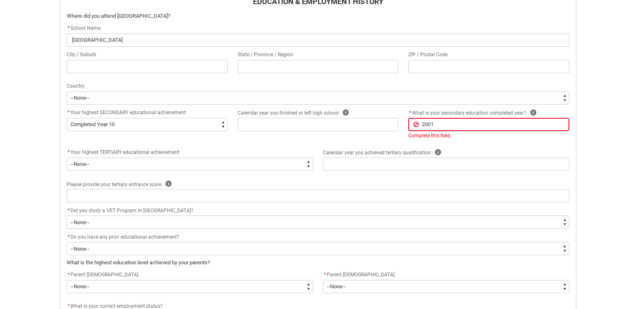
click at [263, 143] on div "ACCEPTANCE DECLARATION Read and complete this Acceptance Declaration Form [DATE…" at bounding box center [318, 164] width 513 height 510
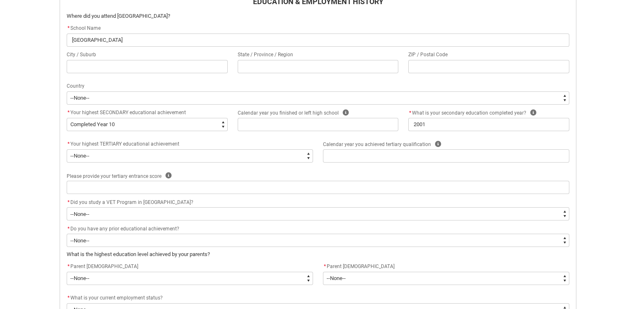
scroll to position [268, 0]
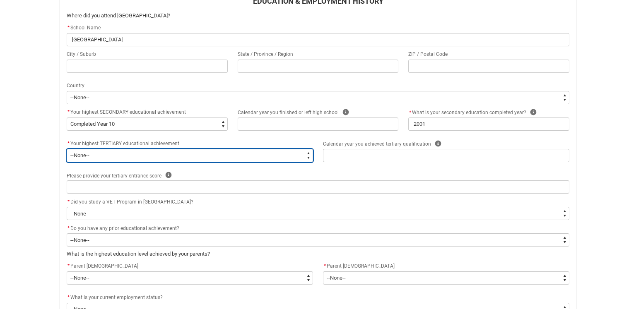
click at [139, 154] on select "--None-- A Complete Final Year of Secondary Education at School A Complete VET …" at bounding box center [190, 155] width 246 height 13
click at [67, 149] on select "--None-- A Complete Final Year of Secondary Education at School A Complete VET …" at bounding box center [190, 155] width 246 height 13
click at [151, 156] on select "--None-- A Complete Final Year of Secondary Education at School A Complete VET …" at bounding box center [190, 155] width 246 height 13
click at [67, 149] on select "--None-- A Complete Final Year of Secondary Education at School A Complete VET …" at bounding box center [190, 155] width 246 height 13
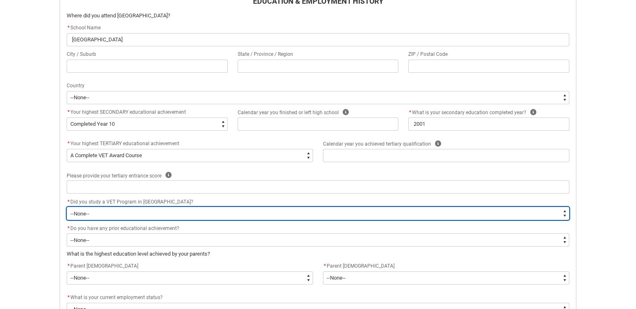
click at [132, 215] on select "--None-- Yes No" at bounding box center [318, 213] width 503 height 13
click at [67, 207] on select "--None-- Yes No" at bounding box center [318, 213] width 503 height 13
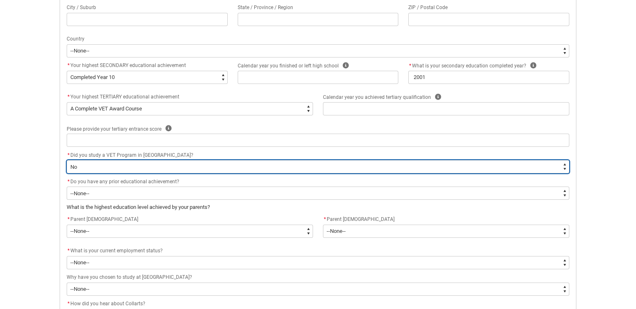
scroll to position [316, 0]
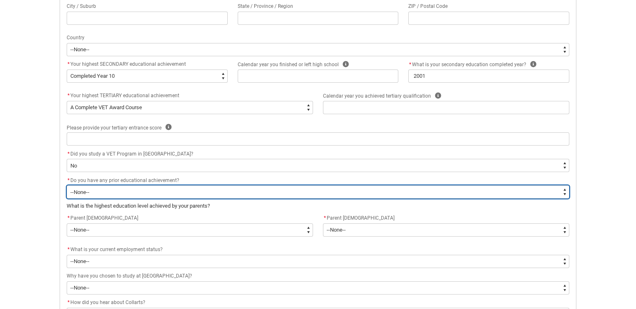
click at [117, 195] on select "--None-- Yes No" at bounding box center [318, 191] width 503 height 13
click at [67, 185] on select "--None-- Yes No" at bounding box center [318, 191] width 503 height 13
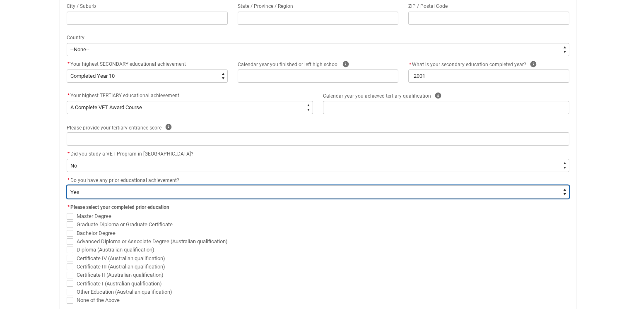
scroll to position [315, 0]
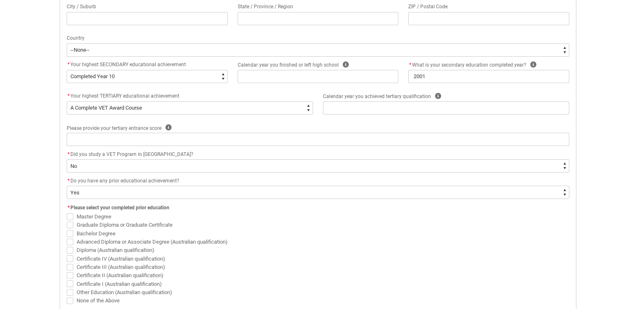
drag, startPoint x: 71, startPoint y: 256, endPoint x: 140, endPoint y: 254, distance: 69.6
click at [71, 256] on span "REDU_Acceptance_Declaration flow" at bounding box center [70, 258] width 7 height 7
click at [67, 255] on input "Certificate IV (Australian qualification)" at bounding box center [66, 254] width 0 height 0
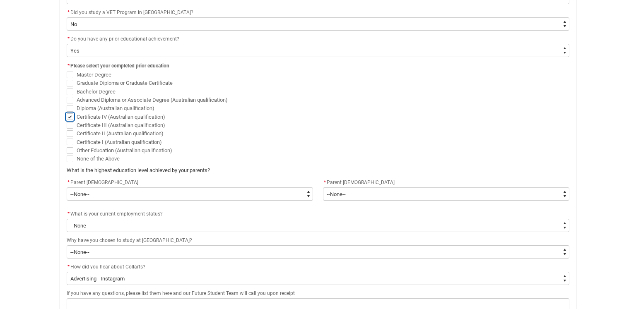
scroll to position [460, 0]
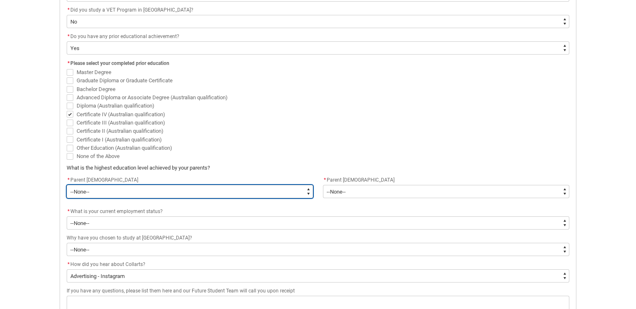
click at [126, 190] on select "--None-- Postgraduate qualification (e.g. Postgraduate Diploma, Master's, PhD) …" at bounding box center [190, 191] width 246 height 13
click at [67, 185] on select "--None-- Postgraduate qualification (e.g. Postgraduate Diploma, Master's, PhD) …" at bounding box center [190, 191] width 246 height 13
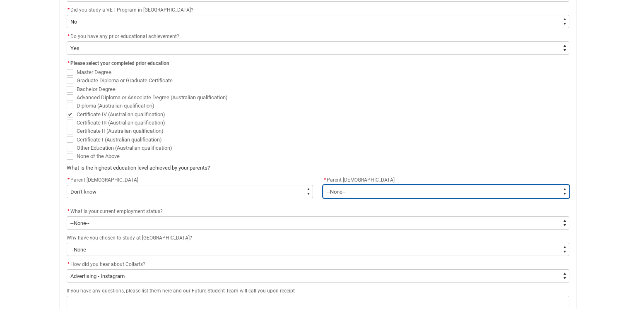
click at [339, 190] on select "--None-- Postgraduate qualification (e.g. Postgraduate Diploma, Master's, PhD) …" at bounding box center [446, 191] width 246 height 13
click at [323, 185] on select "--None-- Postgraduate qualification (e.g. Postgraduate Diploma, Master's, PhD) …" at bounding box center [446, 191] width 246 height 13
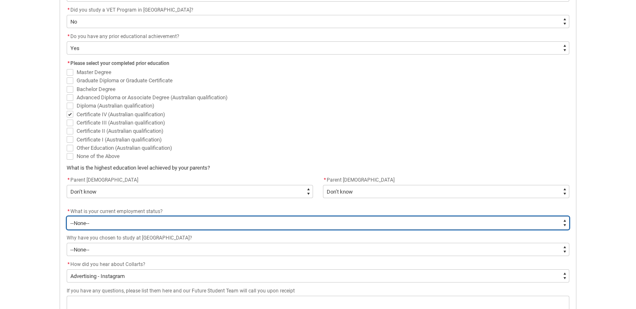
click at [101, 222] on select "--None-- [DEMOGRAPHIC_DATA] [DEMOGRAPHIC_DATA] [DEMOGRAPHIC_DATA] - not employi…" at bounding box center [318, 223] width 503 height 13
click at [139, 224] on select "--None-- [DEMOGRAPHIC_DATA] [DEMOGRAPHIC_DATA] [DEMOGRAPHIC_DATA] - not employi…" at bounding box center [318, 222] width 503 height 13
click at [67, 216] on select "--None-- [DEMOGRAPHIC_DATA] [DEMOGRAPHIC_DATA] [DEMOGRAPHIC_DATA] - not employi…" at bounding box center [318, 222] width 503 height 13
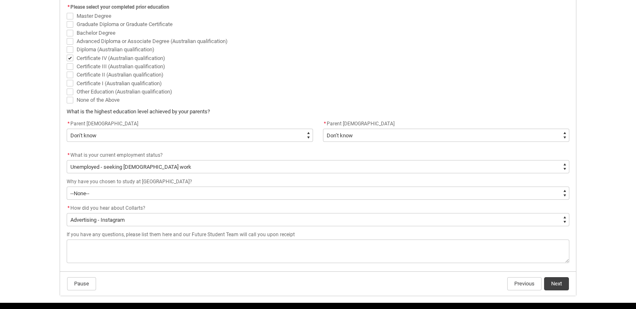
scroll to position [518, 0]
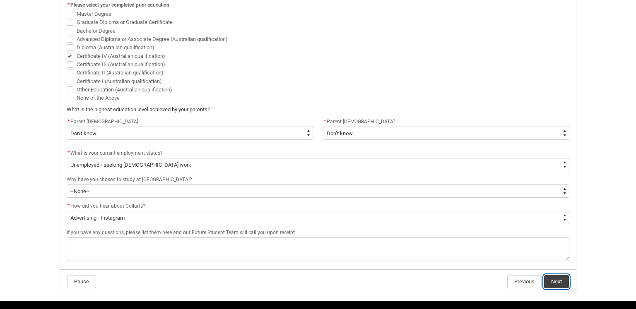
click at [561, 275] on button "Next" at bounding box center [556, 281] width 25 height 13
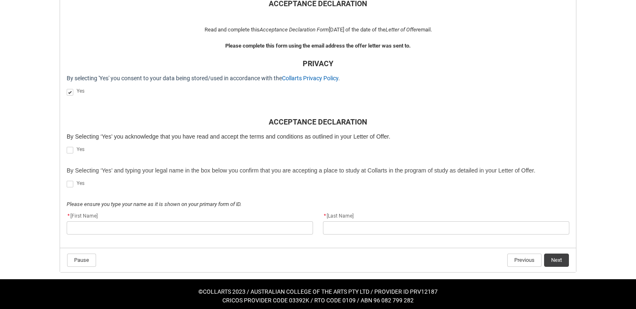
scroll to position [209, 0]
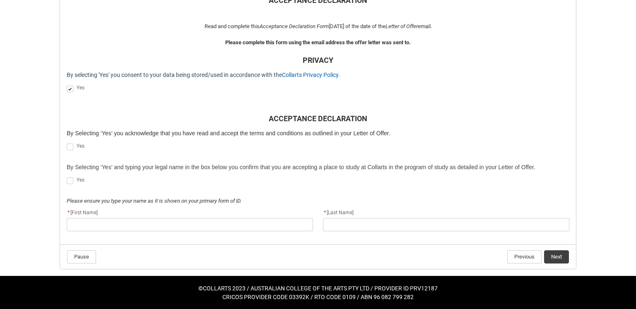
click at [70, 145] on span "REDU_Acceptance_Declaration flow" at bounding box center [70, 147] width 7 height 7
click at [67, 143] on input "REDU_Acceptance_Declaration flow" at bounding box center [66, 142] width 0 height 0
click at [72, 178] on span "REDU_Acceptance_Declaration flow" at bounding box center [70, 181] width 7 height 7
click at [67, 177] on input "REDU_Acceptance_Declaration flow" at bounding box center [66, 176] width 0 height 0
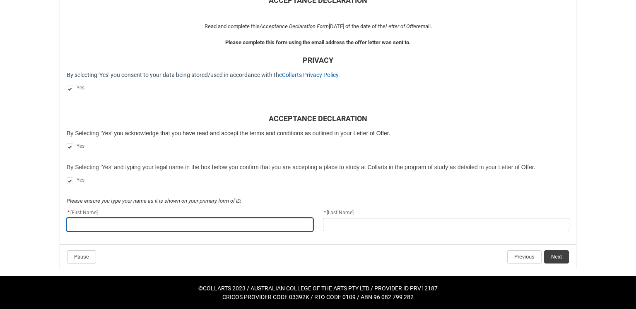
click at [106, 223] on input "REDU_Acceptance_Declaration flow" at bounding box center [190, 224] width 246 height 13
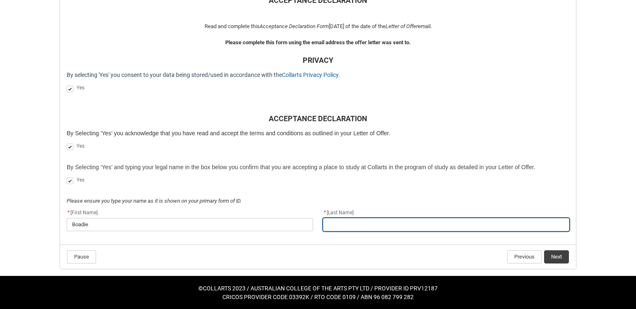
click at [349, 228] on input "REDU_Acceptance_Declaration flow" at bounding box center [446, 224] width 246 height 13
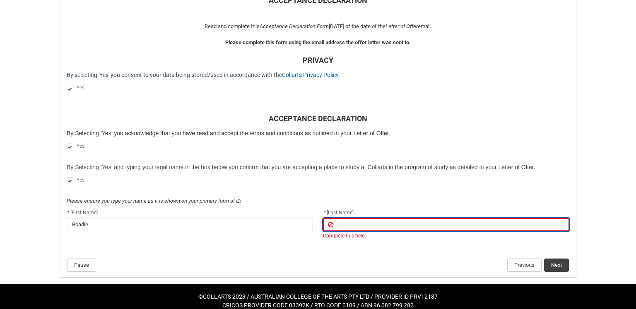
paste input "Page"
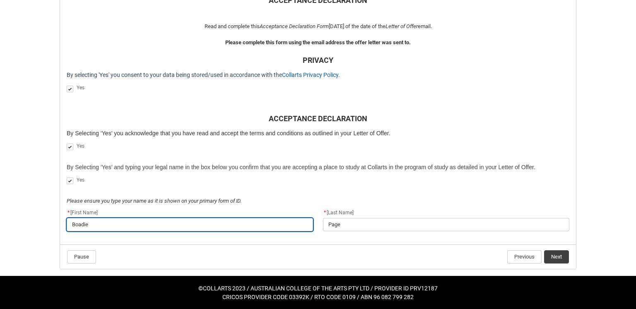
drag, startPoint x: 65, startPoint y: 220, endPoint x: 41, endPoint y: 220, distance: 24.0
click at [41, 220] on div "Skip to Main Content Collarts Education Community Home New Enrolment Applicatio…" at bounding box center [318, 50] width 636 height 518
paste input "Pag"
click at [76, 221] on input "Page" at bounding box center [190, 224] width 246 height 13
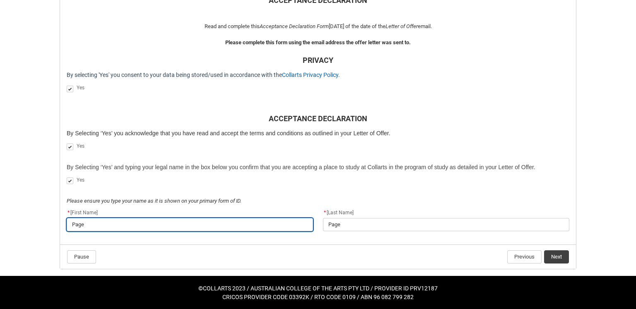
paste input "Boedi"
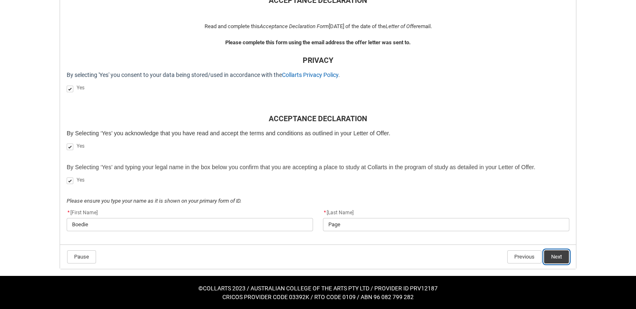
drag, startPoint x: 556, startPoint y: 260, endPoint x: 557, endPoint y: 267, distance: 6.7
click at [556, 264] on flowruntime-navigation-bar "Pause Previous Next" at bounding box center [318, 257] width 516 height 24
click at [561, 252] on button "Next" at bounding box center [556, 256] width 25 height 13
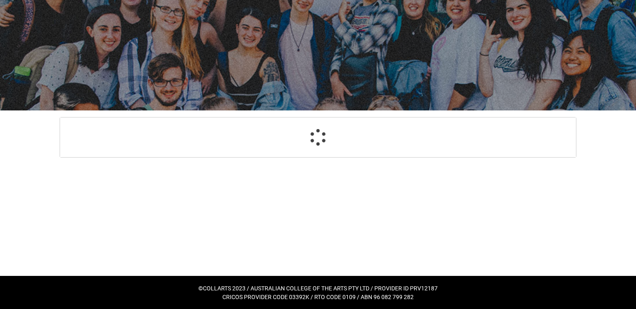
scroll to position [55, 0]
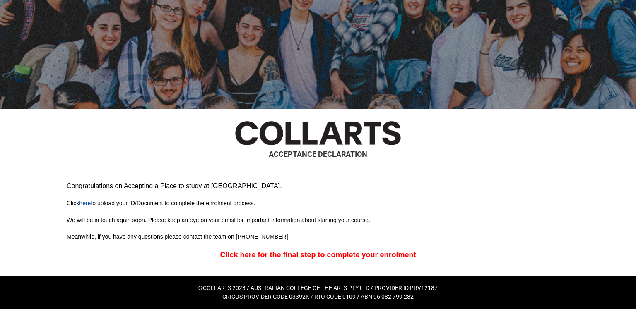
click at [436, 222] on p "We will be in touch again soon. Please keep an eye on your email for important …" at bounding box center [318, 220] width 503 height 9
